Goal: Transaction & Acquisition: Obtain resource

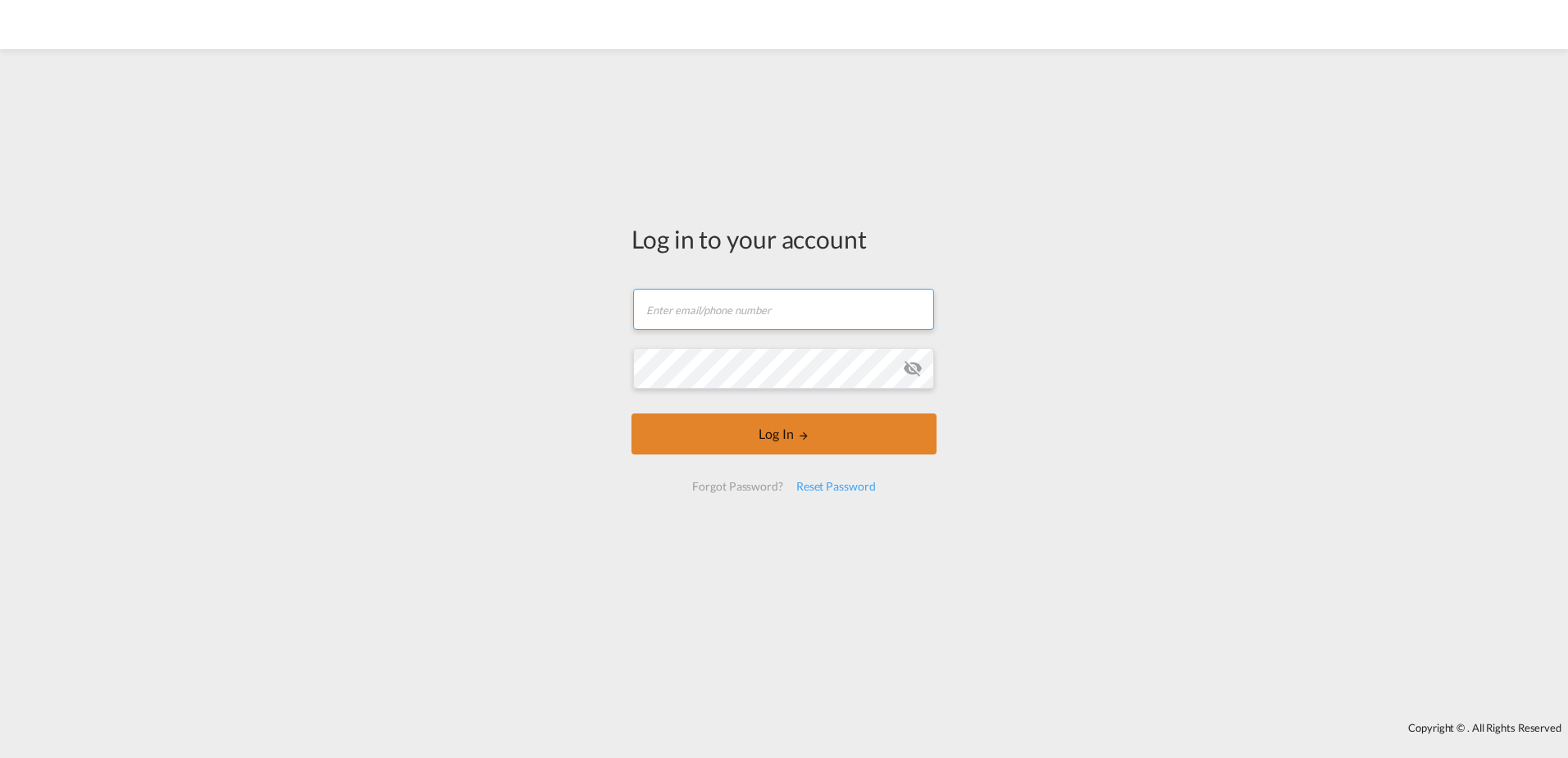
type input "[EMAIL_ADDRESS][DOMAIN_NAME]"
click at [756, 430] on button "Log In" at bounding box center [783, 433] width 305 height 41
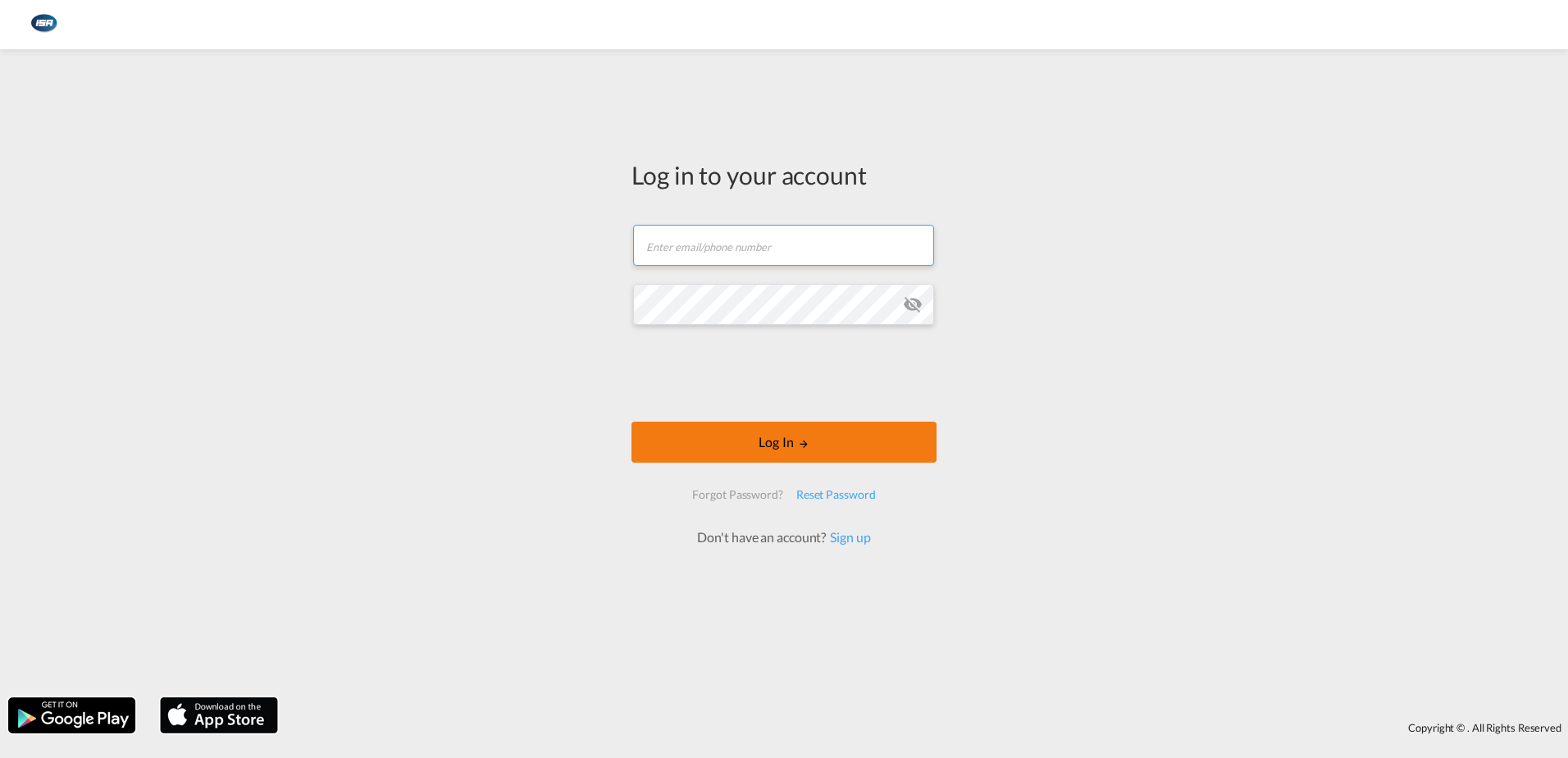
type input "[EMAIL_ADDRESS][DOMAIN_NAME]"
click at [768, 441] on button "Log In" at bounding box center [783, 442] width 305 height 41
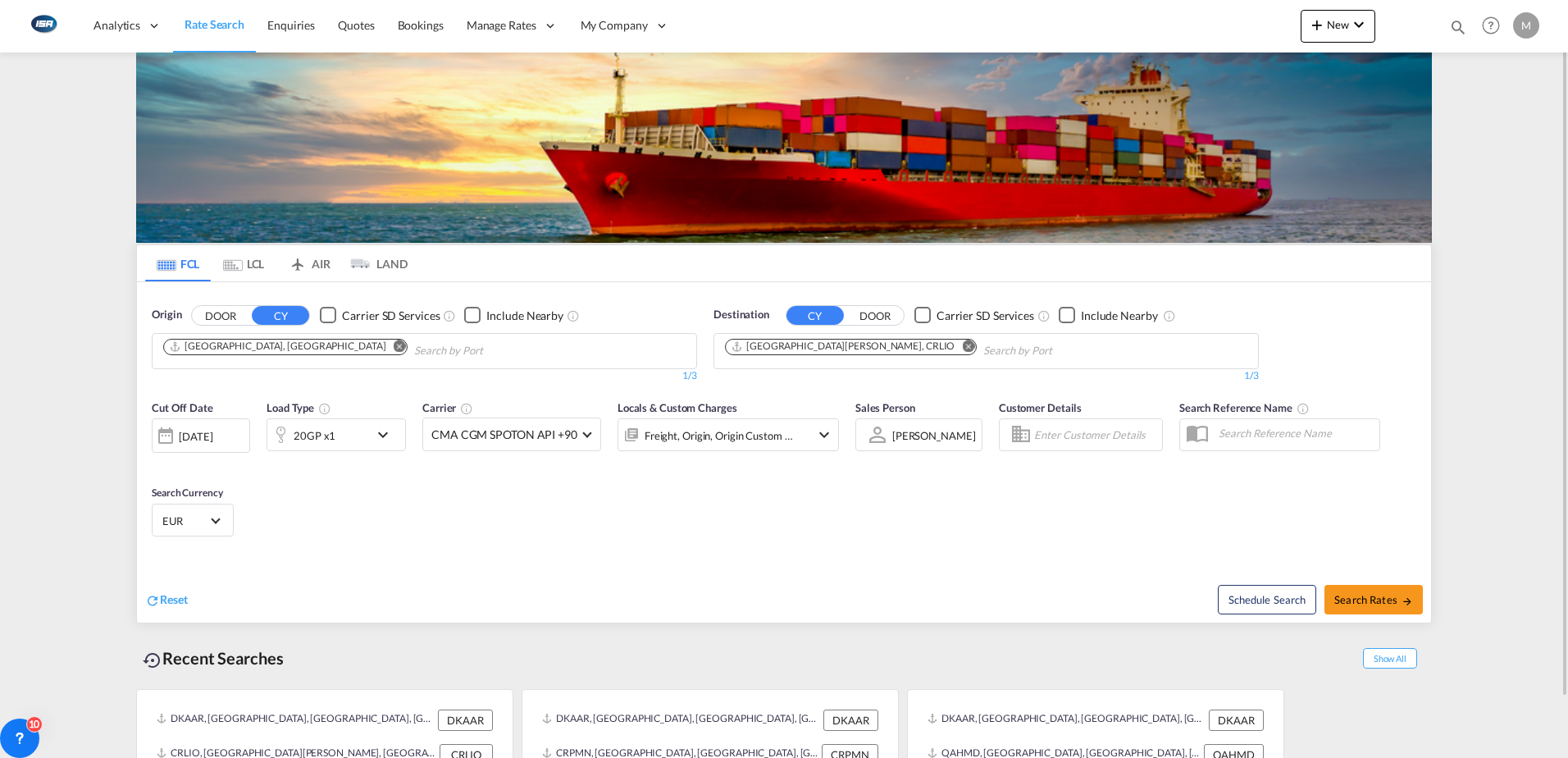
drag, startPoint x: 855, startPoint y: 348, endPoint x: 846, endPoint y: 349, distance: 9.1
click at [962, 348] on md-icon "Remove" at bounding box center [968, 345] width 12 height 12
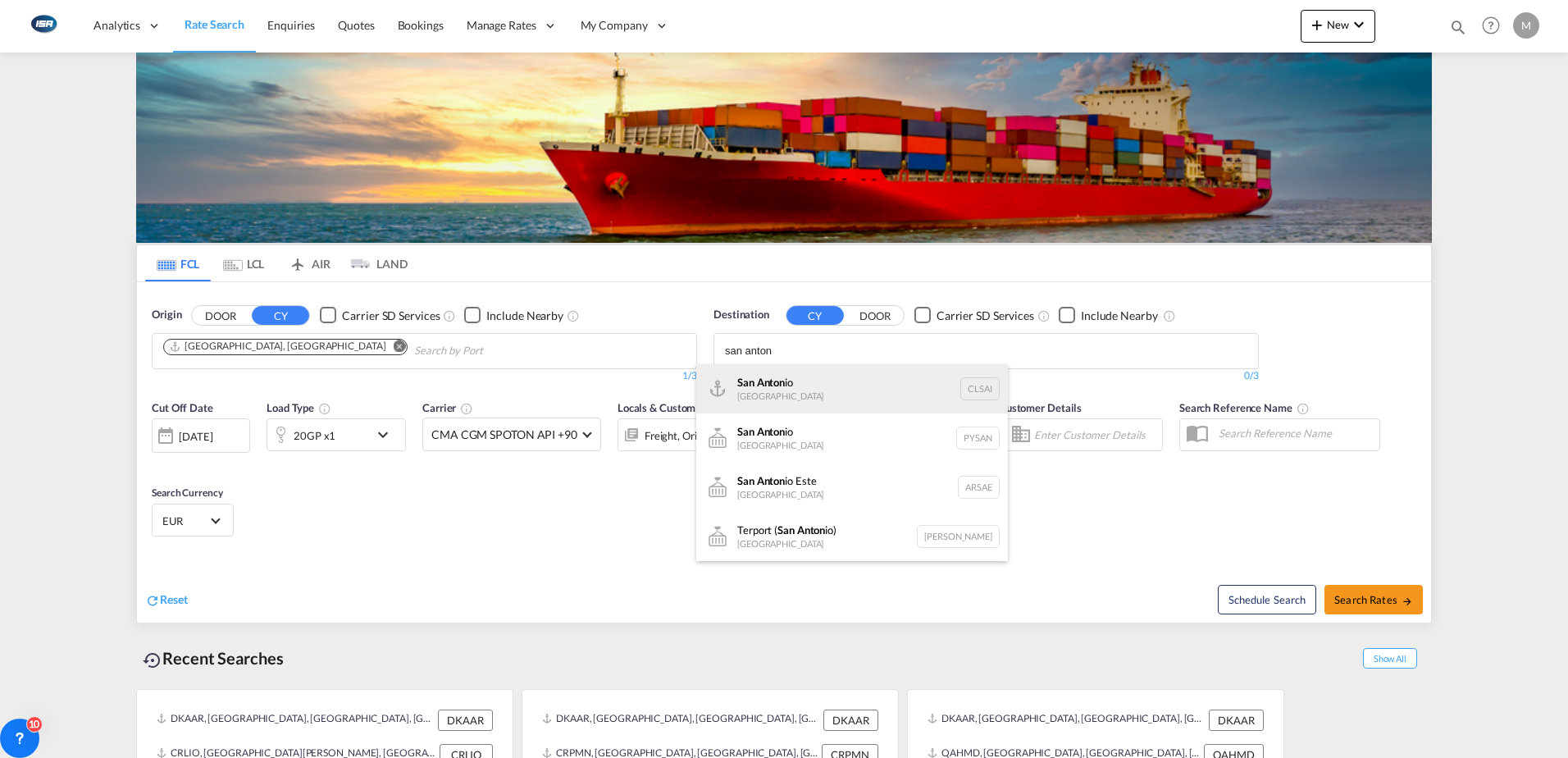
type input "san anton"
click at [786, 384] on div "San Anton io Chile CLSAI" at bounding box center [852, 388] width 312 height 49
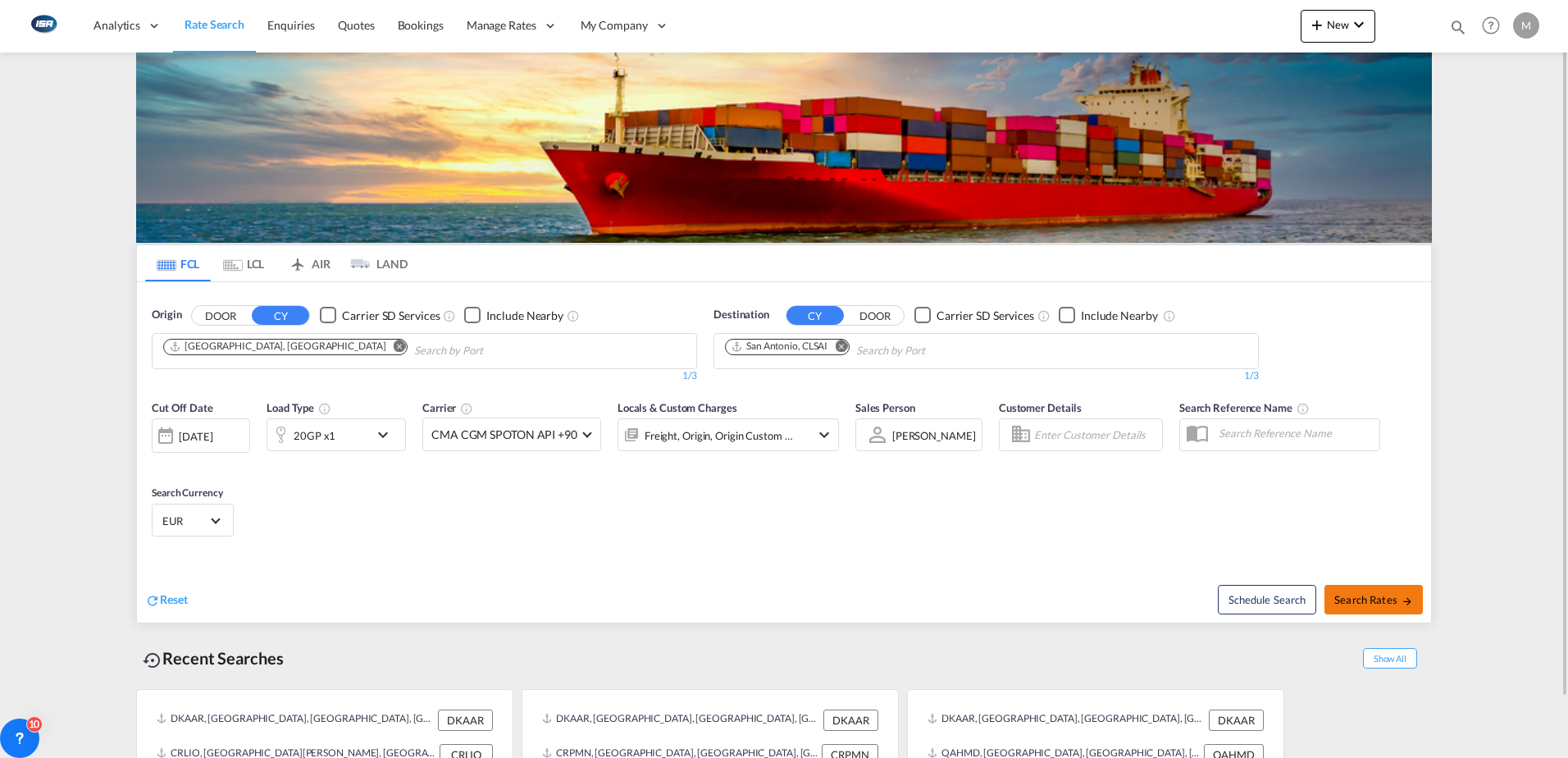
click at [1356, 591] on button "Search Rates" at bounding box center [1373, 599] width 98 height 30
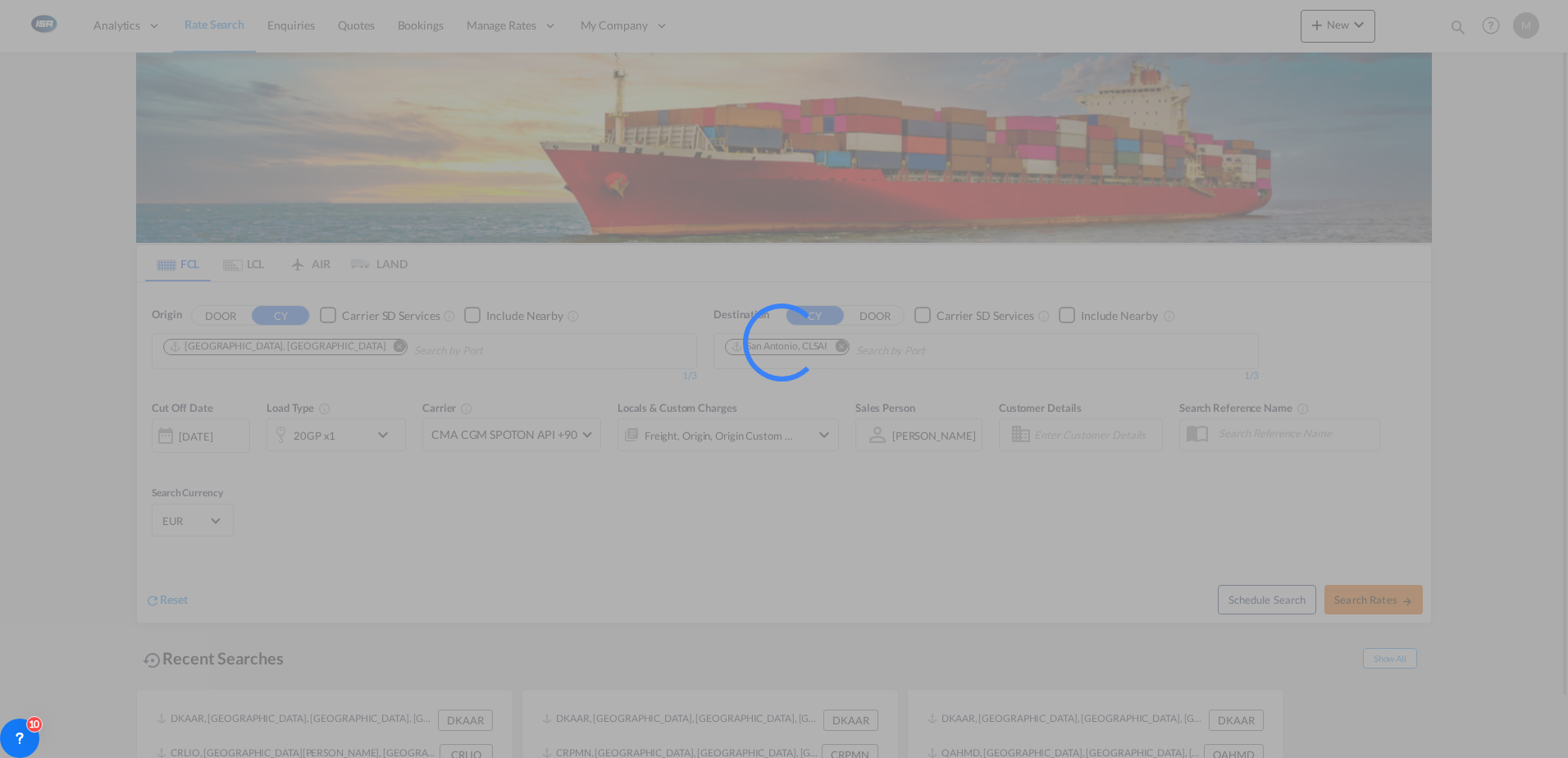
type input "DKAAR to CLSAI / 26 Aug 2025"
